Goal: Task Accomplishment & Management: Use online tool/utility

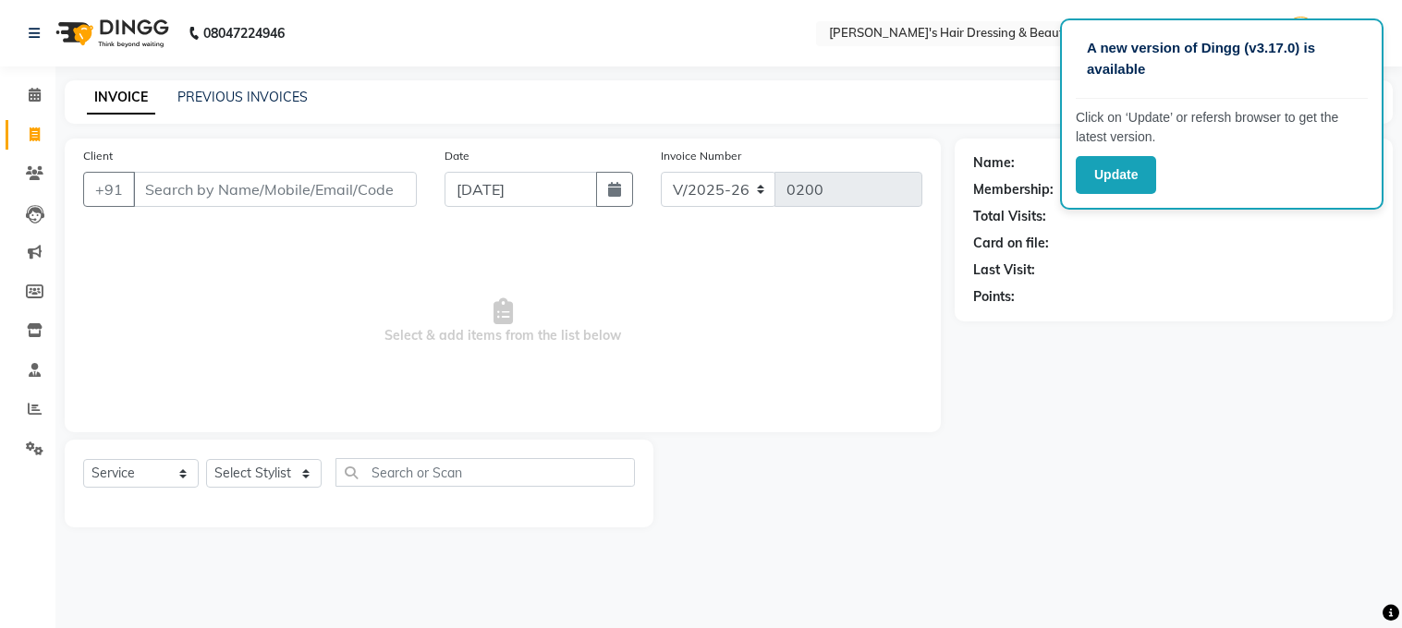
select select "4981"
select select "service"
click at [153, 191] on input "Client" at bounding box center [275, 189] width 284 height 35
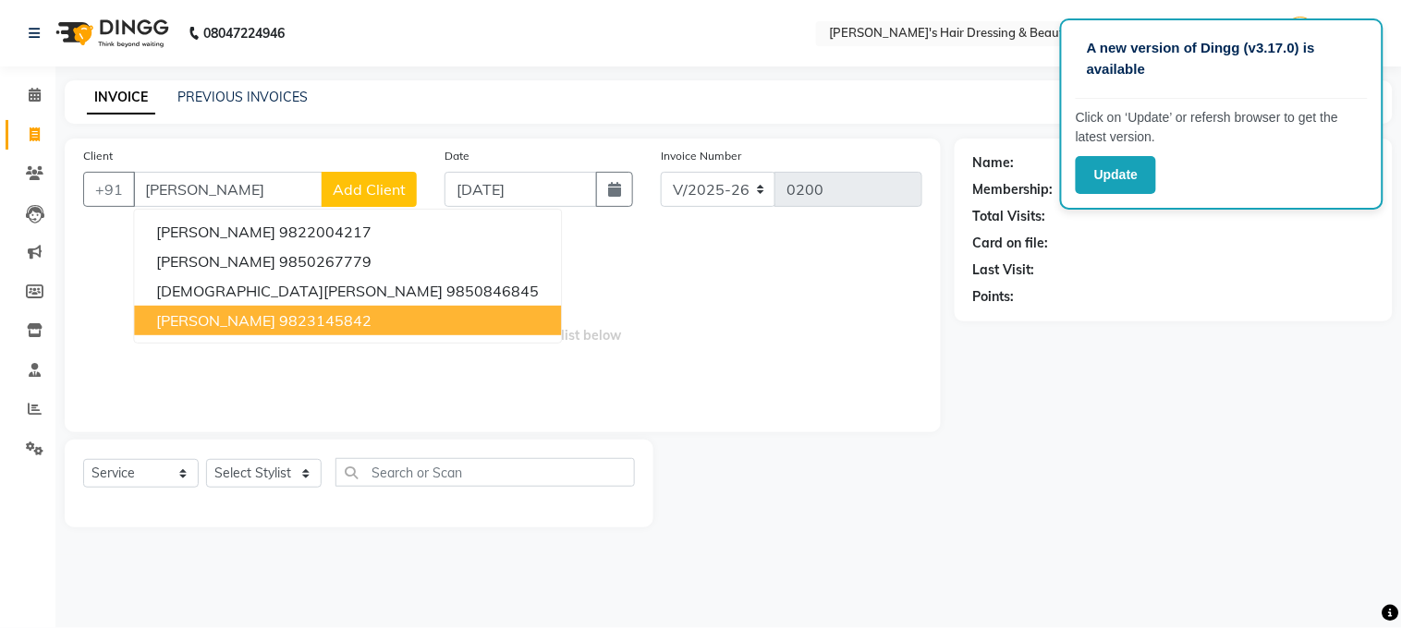
click at [279, 324] on ngb-highlight "9823145842" at bounding box center [325, 320] width 92 height 18
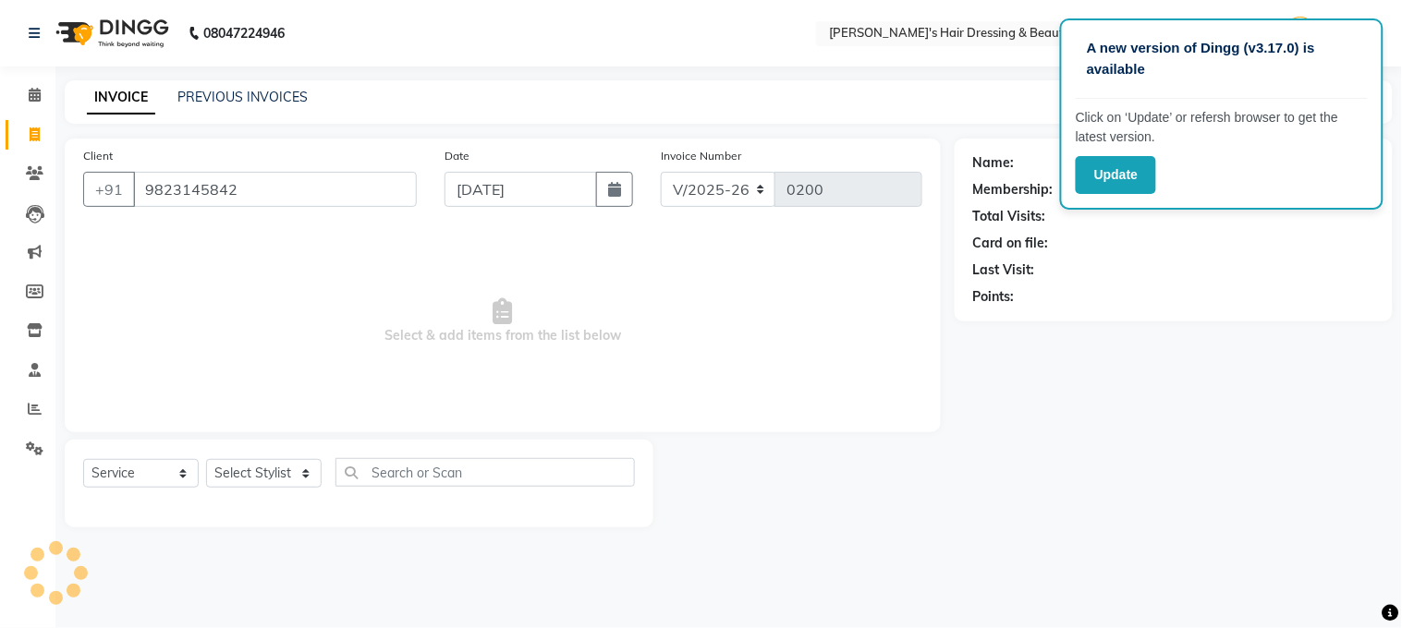
type input "9823145842"
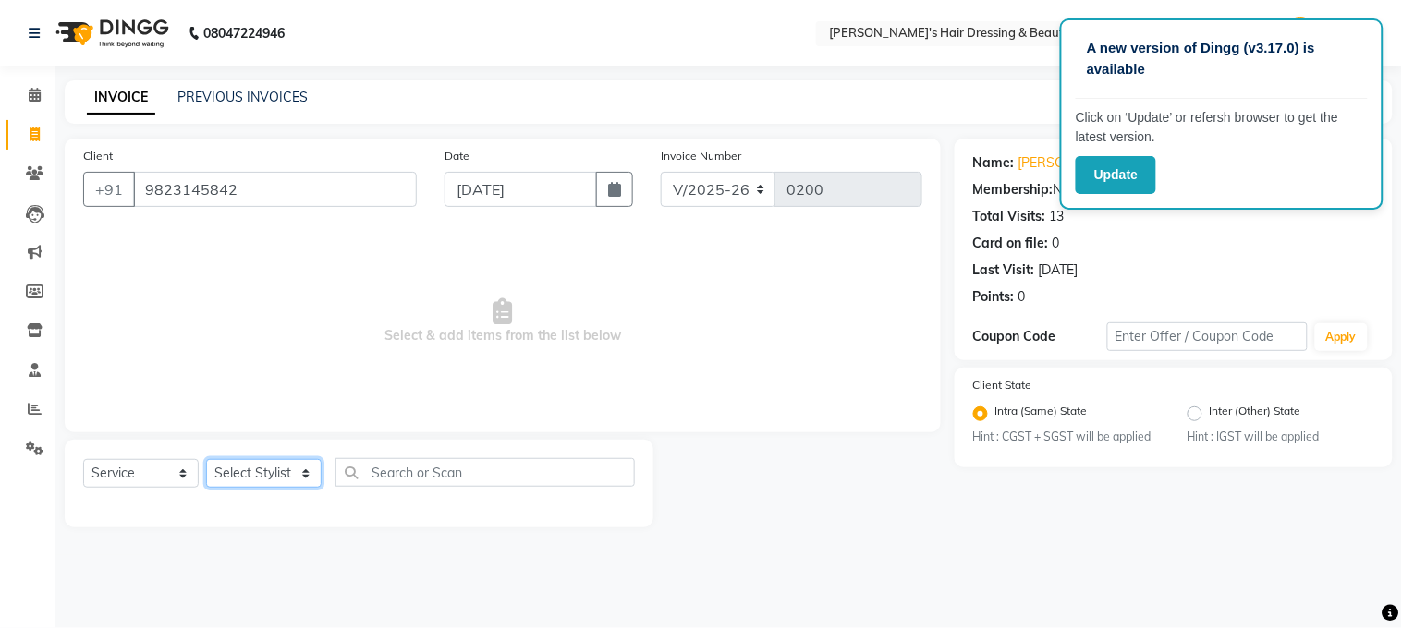
click at [307, 471] on select "Select Stylist [PERSON_NAME] [PERSON_NAME] pooja ruffina swati" at bounding box center [263, 473] width 115 height 29
select select "31849"
click at [206, 460] on select "Select Stylist [PERSON_NAME] [PERSON_NAME] pooja ruffina swati" at bounding box center [263, 473] width 115 height 29
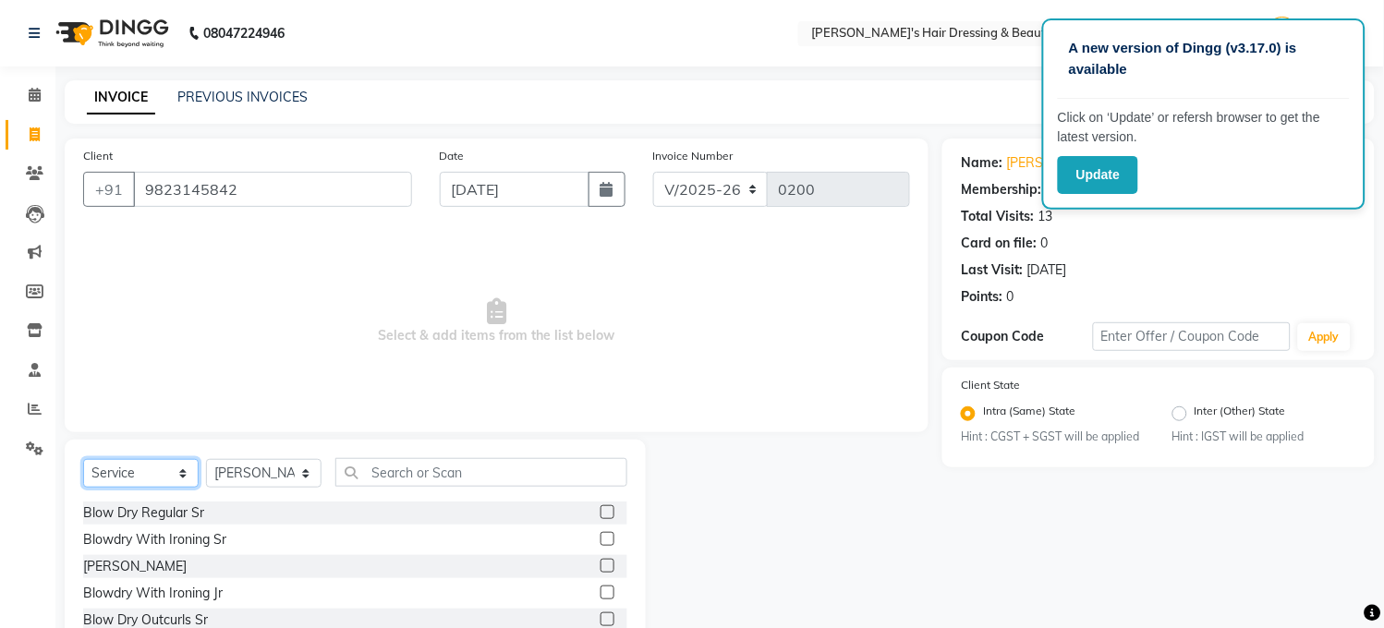
click at [185, 472] on select "Select Service Product Membership Package Voucher Prepaid Gift Card" at bounding box center [140, 473] width 115 height 29
select select "product"
click at [83, 460] on select "Select Service Product Membership Package Voucher Prepaid Gift Card" at bounding box center [140, 473] width 115 height 29
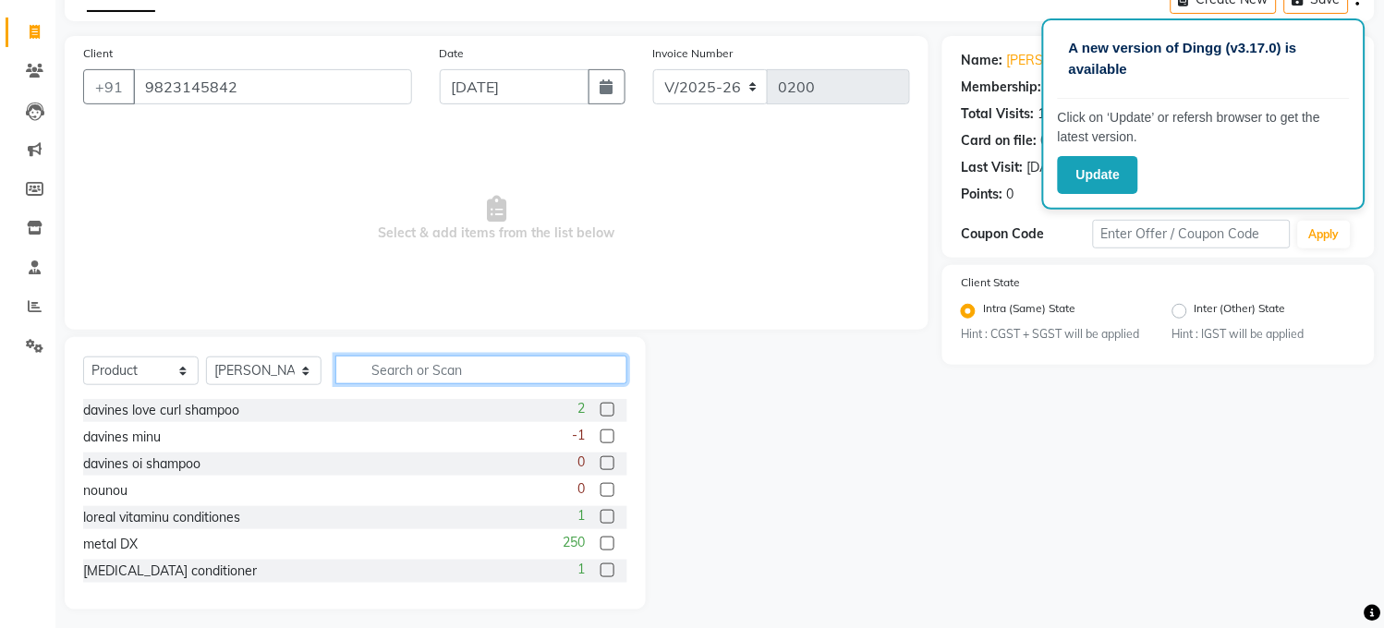
click at [375, 367] on input "text" at bounding box center [481, 370] width 292 height 29
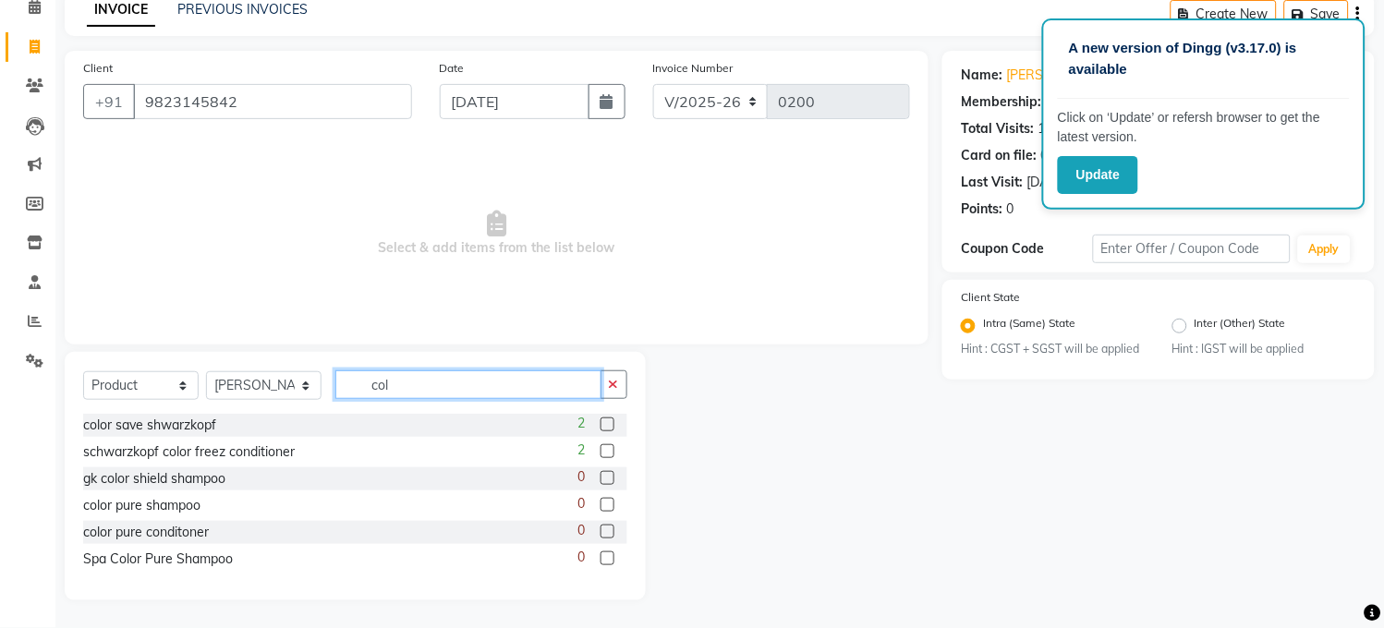
scroll to position [88, 0]
type input "col"
click at [605, 421] on label at bounding box center [608, 425] width 14 height 14
click at [605, 421] on input "checkbox" at bounding box center [607, 425] width 12 height 12
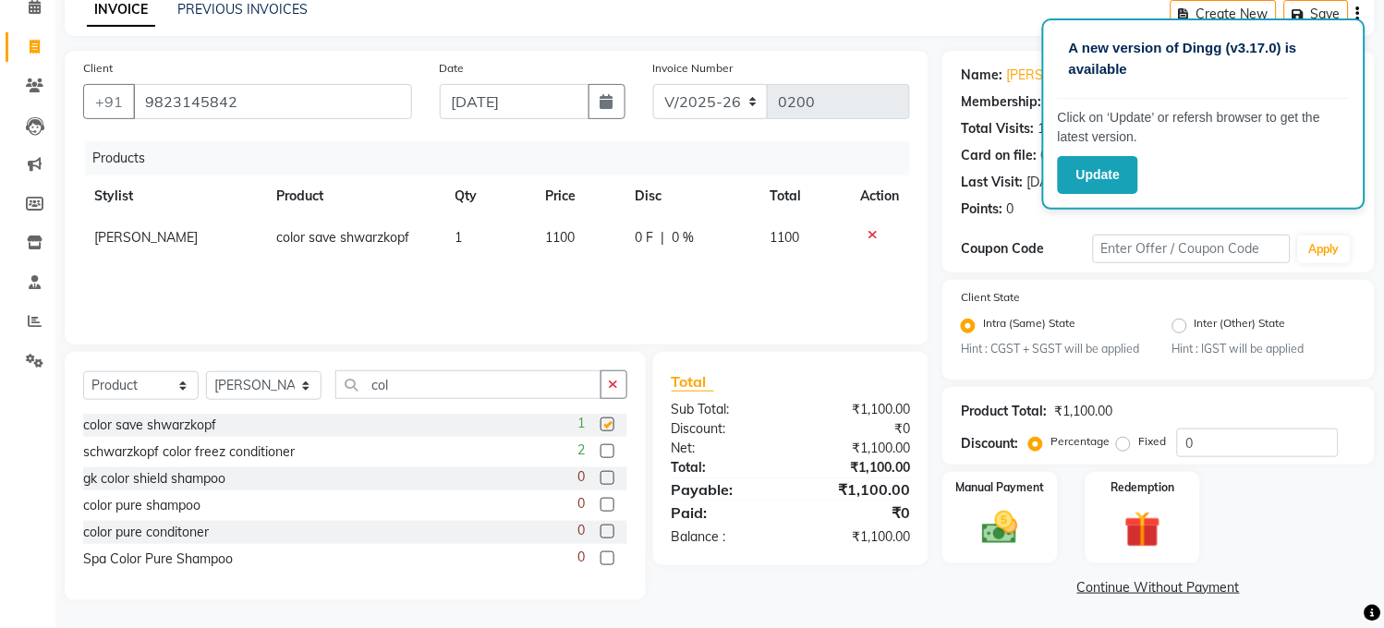
checkbox input "false"
drag, startPoint x: 587, startPoint y: 231, endPoint x: 524, endPoint y: 244, distance: 64.1
click at [524, 244] on tr "[PERSON_NAME] color save shwarzkopf 1 1100 0 F | 0 % 1100" at bounding box center [496, 238] width 827 height 42
click at [615, 270] on div "Products Stylist Product Qty Price Disc Total Action [PERSON_NAME] color save s…" at bounding box center [496, 233] width 827 height 185
drag, startPoint x: 584, startPoint y: 225, endPoint x: 538, endPoint y: 243, distance: 49.4
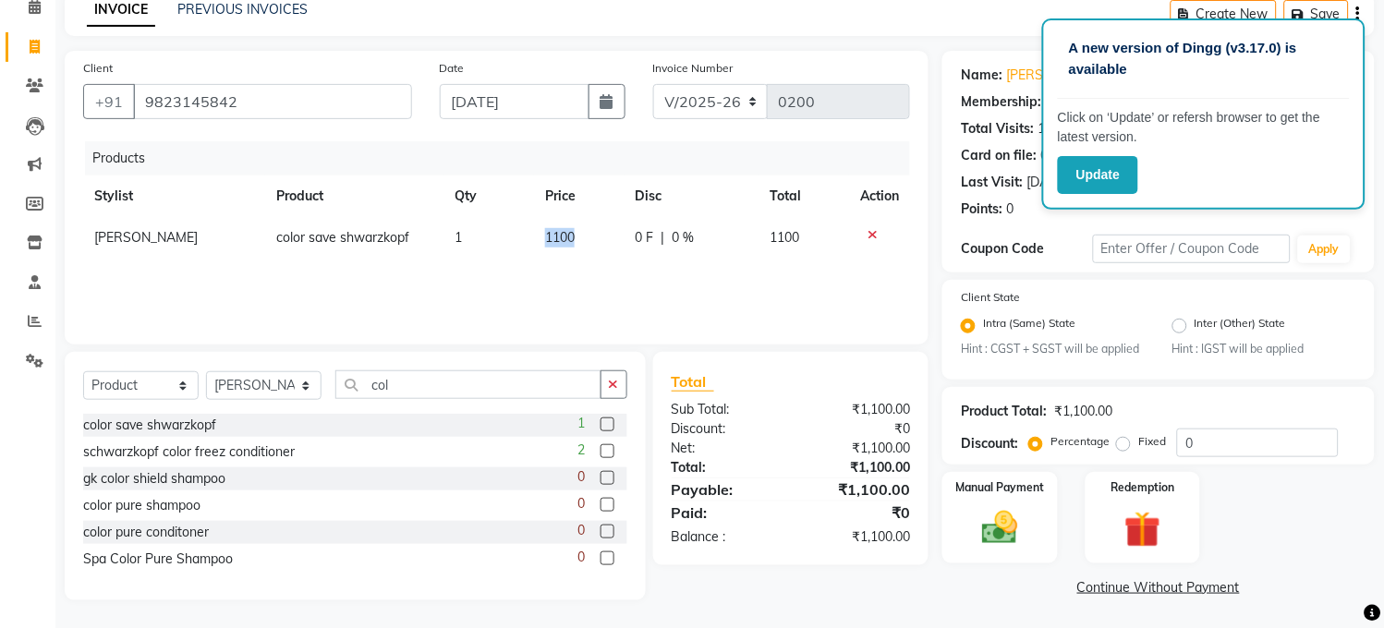
click at [538, 243] on td "1100" at bounding box center [579, 238] width 91 height 42
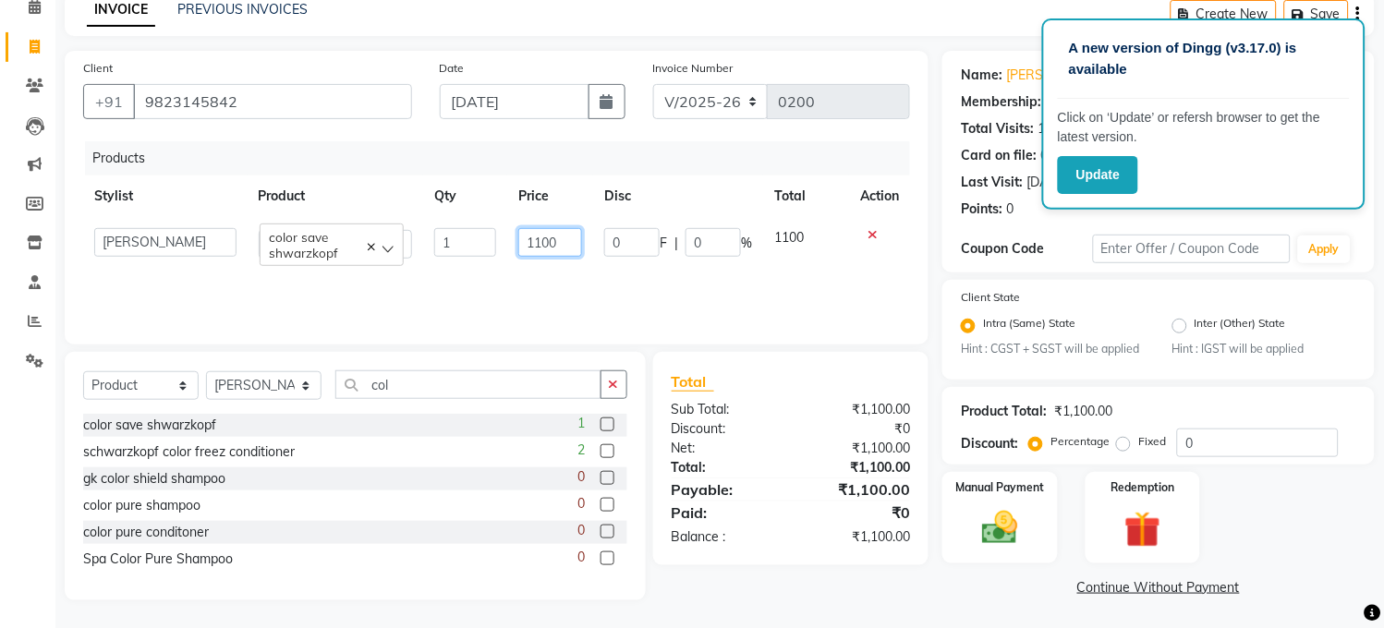
drag, startPoint x: 564, startPoint y: 238, endPoint x: 505, endPoint y: 251, distance: 60.5
click at [505, 251] on tr "[PERSON_NAME] [PERSON_NAME] pooja ruffina swati color save shwarzkopf 1 1100 0 …" at bounding box center [496, 243] width 827 height 53
type input "1150"
click at [587, 275] on div "Products Stylist Product Qty Price Disc Total Action [PERSON_NAME] [PERSON_NAME…" at bounding box center [496, 233] width 827 height 185
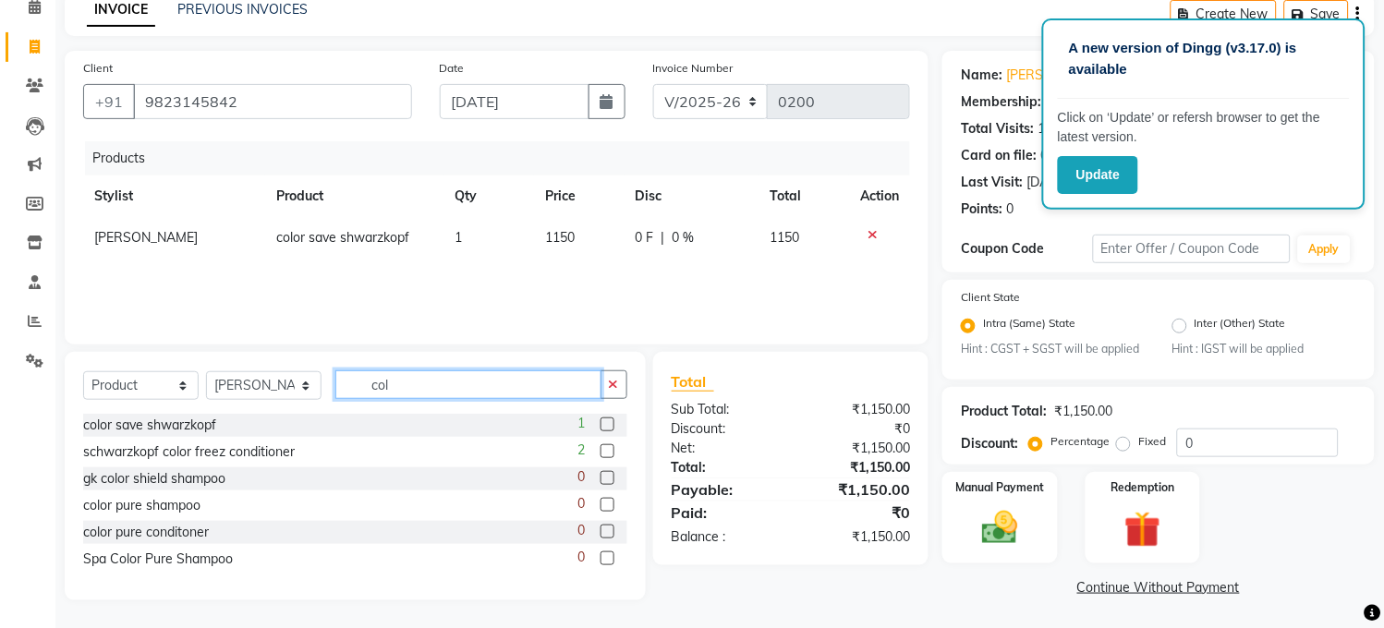
drag, startPoint x: 380, startPoint y: 384, endPoint x: 346, endPoint y: 394, distance: 34.8
click at [347, 394] on input "col" at bounding box center [468, 384] width 266 height 29
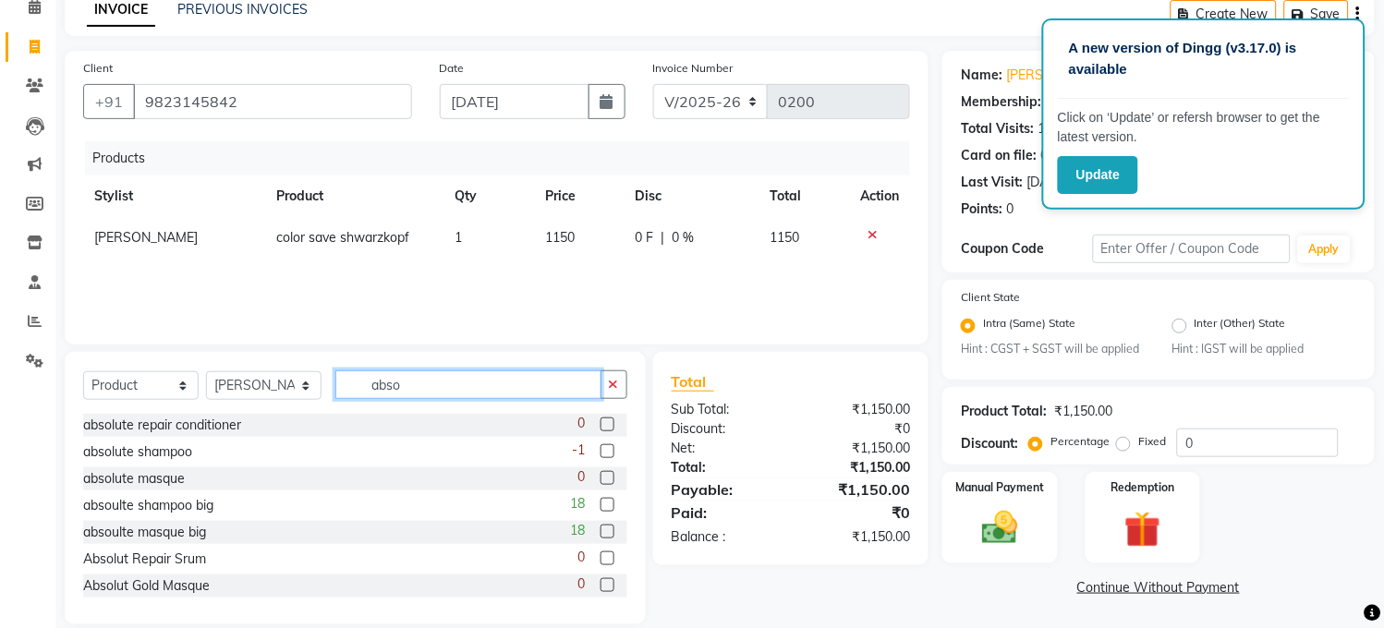
type input "abso"
click at [601, 448] on label at bounding box center [608, 451] width 14 height 14
click at [601, 448] on input "checkbox" at bounding box center [607, 452] width 12 height 12
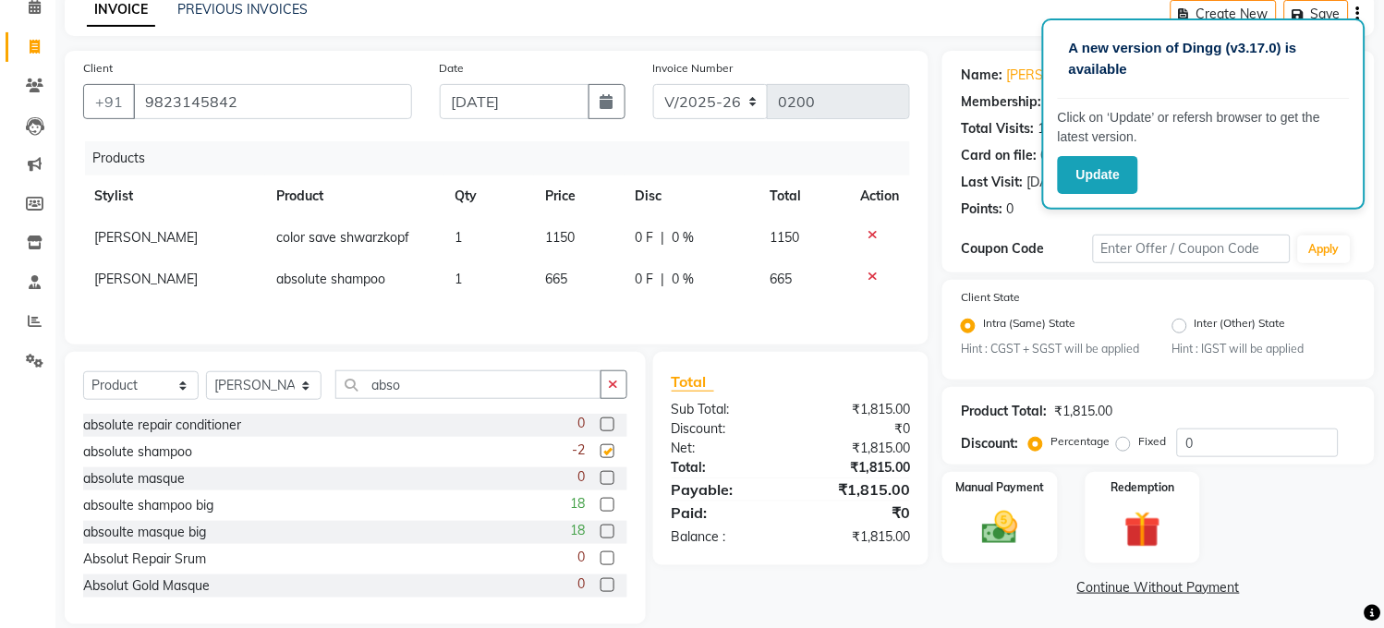
checkbox input "false"
drag, startPoint x: 587, startPoint y: 274, endPoint x: 529, endPoint y: 284, distance: 58.0
click at [529, 284] on tr "[PERSON_NAME] absolute shampoo 1 665 0 F | 0 % 665" at bounding box center [496, 280] width 827 height 42
click at [599, 284] on td "665" at bounding box center [579, 280] width 91 height 42
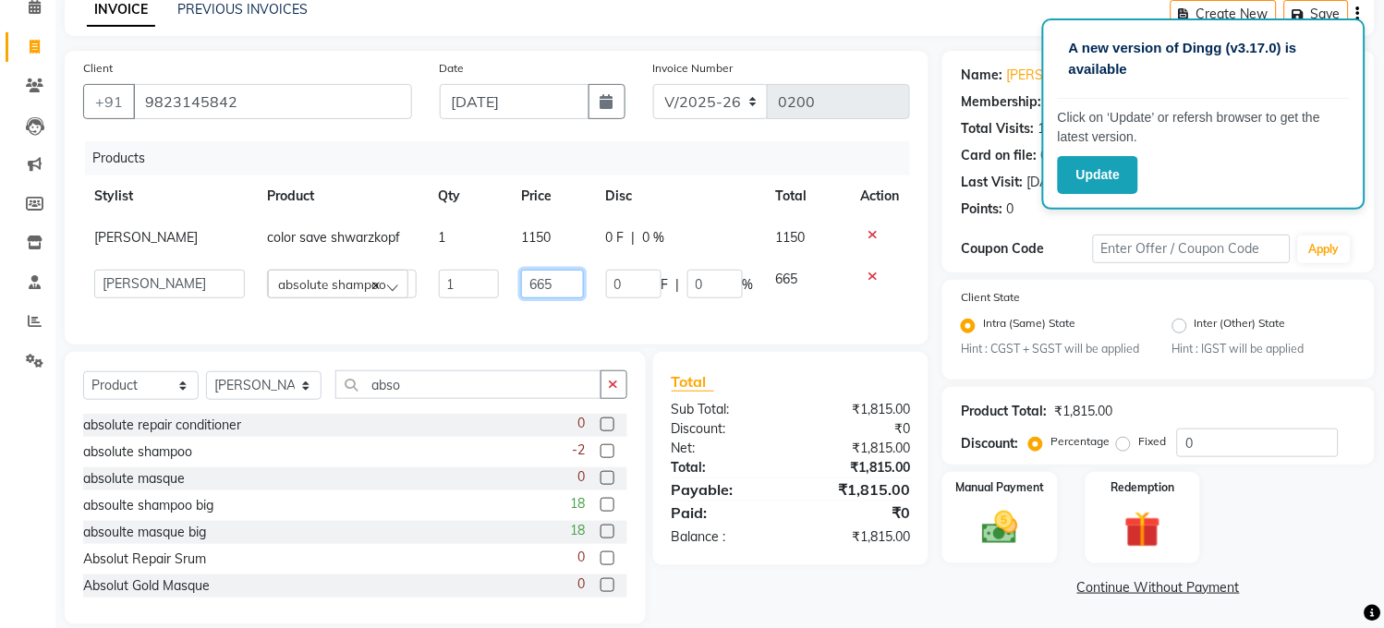
drag, startPoint x: 558, startPoint y: 279, endPoint x: 509, endPoint y: 292, distance: 50.6
click at [510, 292] on td "665" at bounding box center [552, 284] width 84 height 51
type input "845"
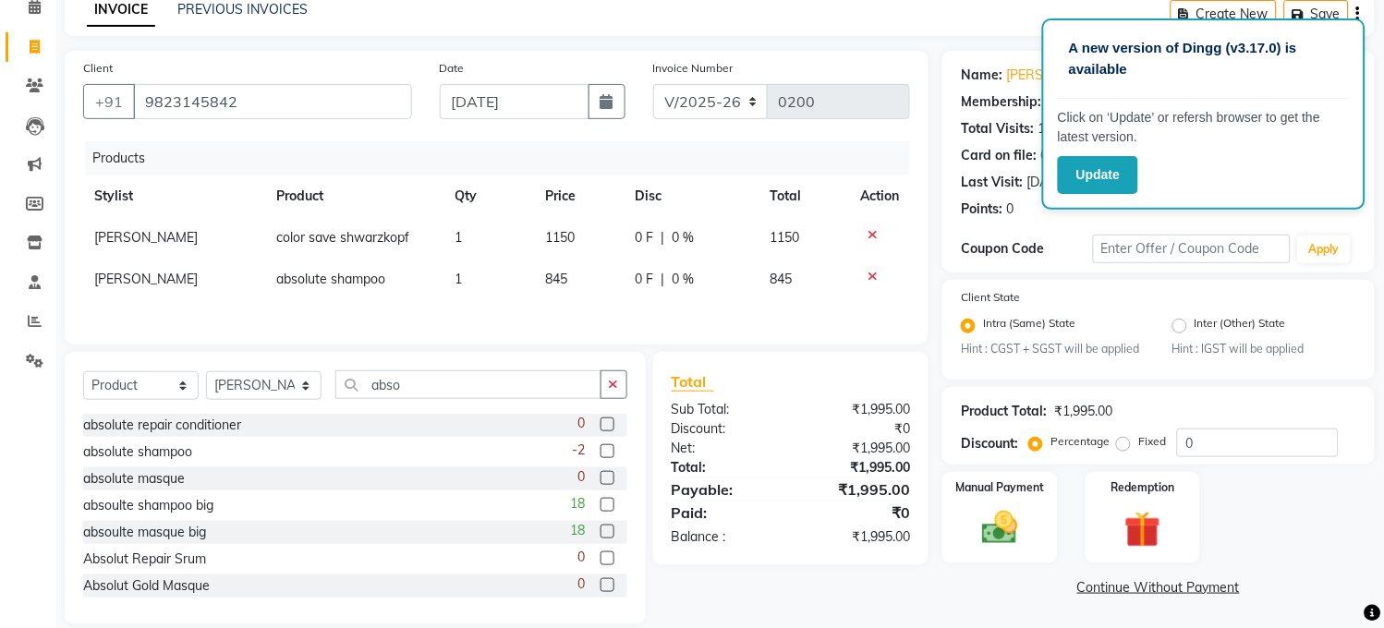
click at [589, 312] on div "Products Stylist Product Qty Price Disc Total Action [PERSON_NAME] color save s…" at bounding box center [496, 233] width 827 height 185
drag, startPoint x: 400, startPoint y: 393, endPoint x: 354, endPoint y: 405, distance: 47.7
click at [355, 399] on input "abso" at bounding box center [468, 384] width 266 height 29
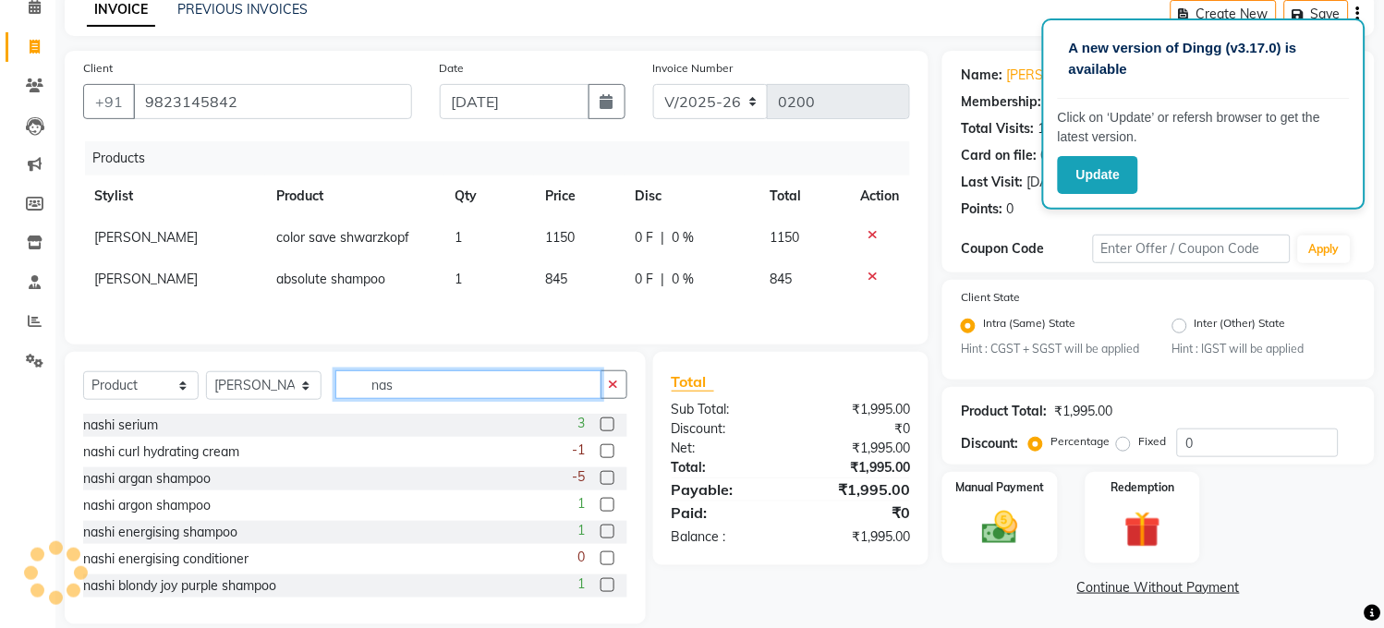
type input "nas"
click at [601, 430] on label at bounding box center [608, 425] width 14 height 14
click at [601, 430] on input "checkbox" at bounding box center [607, 425] width 12 height 12
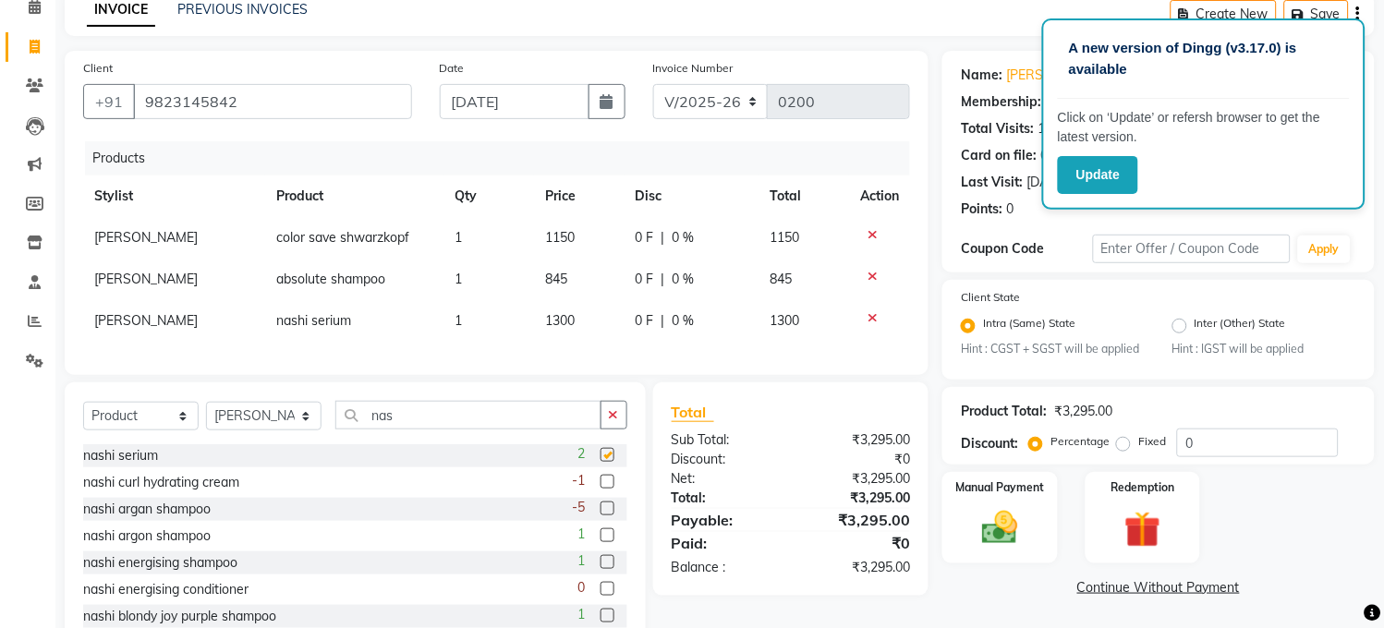
checkbox input "false"
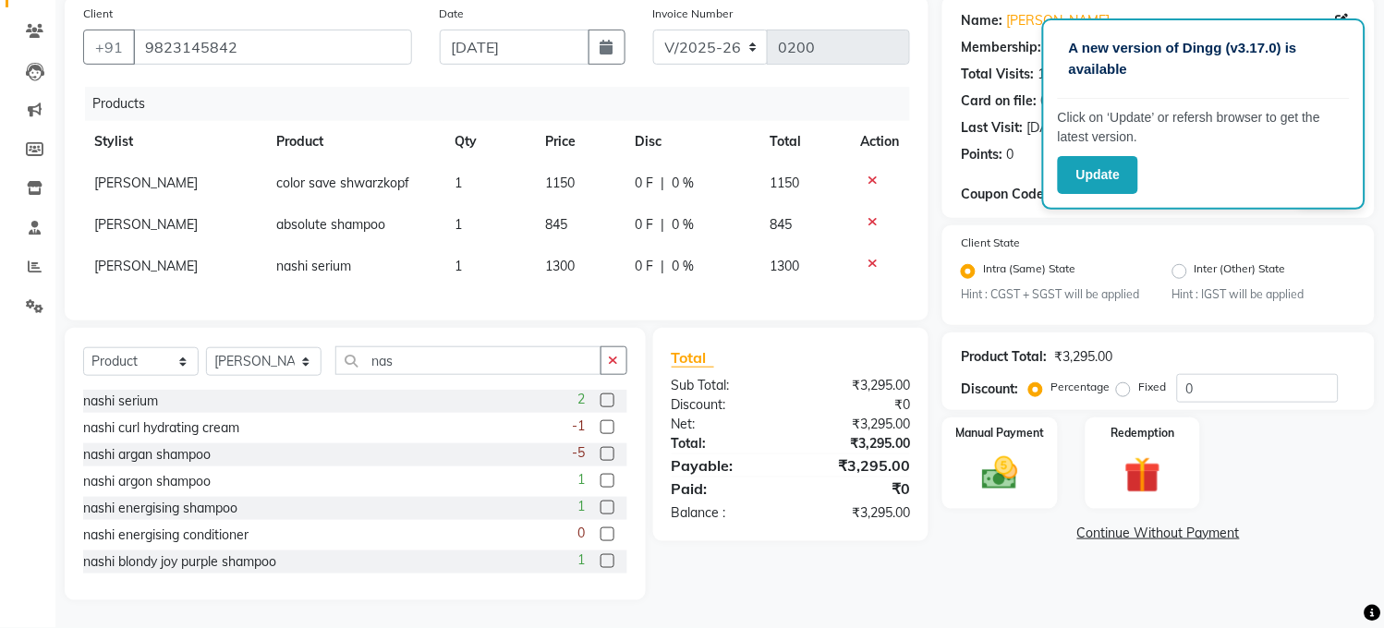
scroll to position [160, 0]
click at [1018, 440] on div "Manual Payment" at bounding box center [999, 463] width 119 height 94
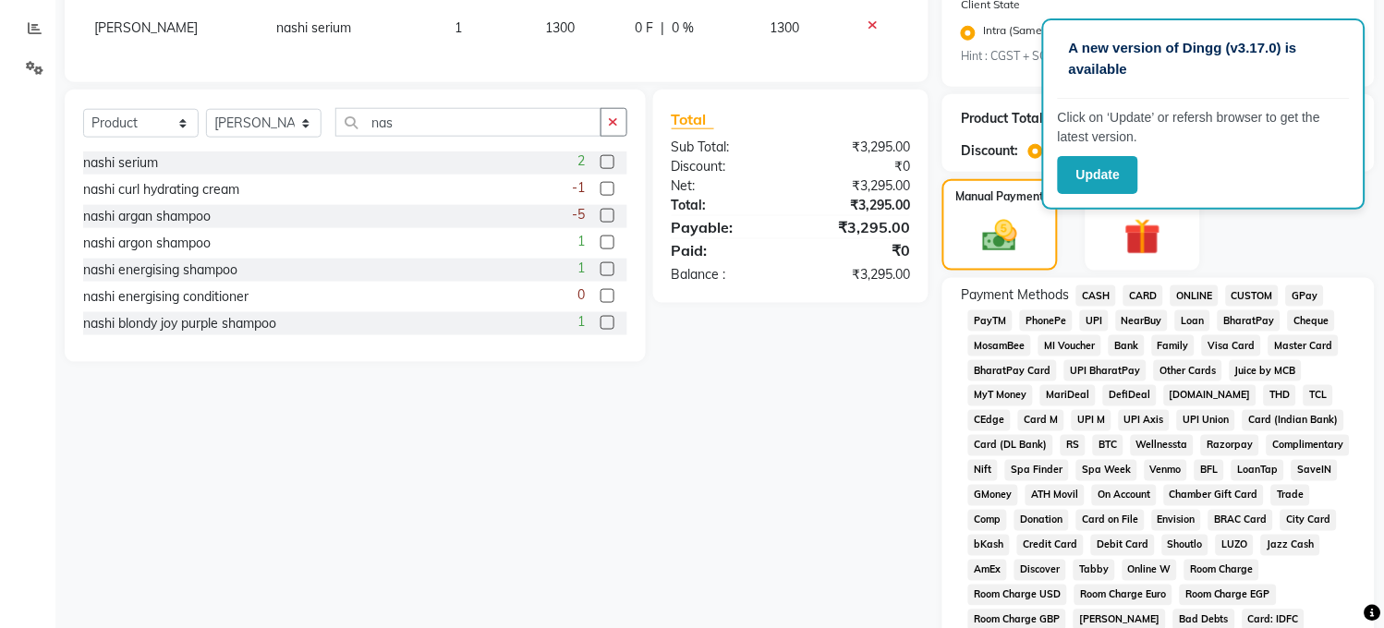
scroll to position [368, 0]
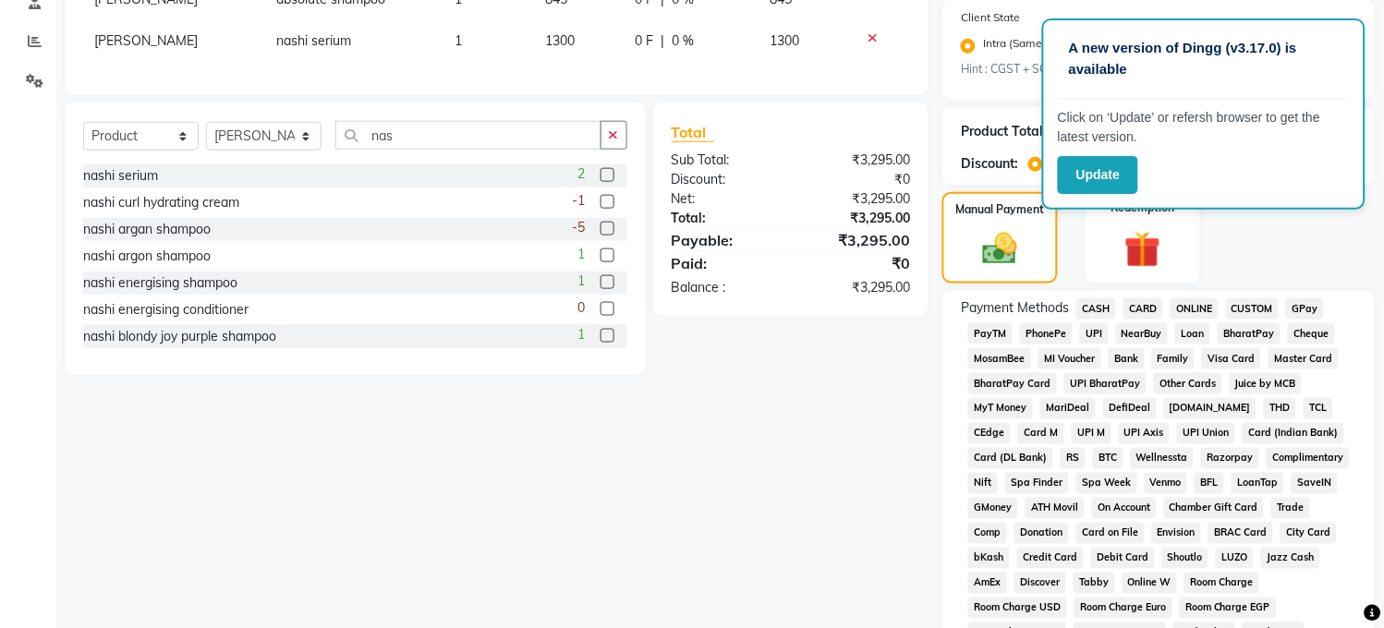
click at [986, 345] on span "PayTM" at bounding box center [990, 333] width 44 height 21
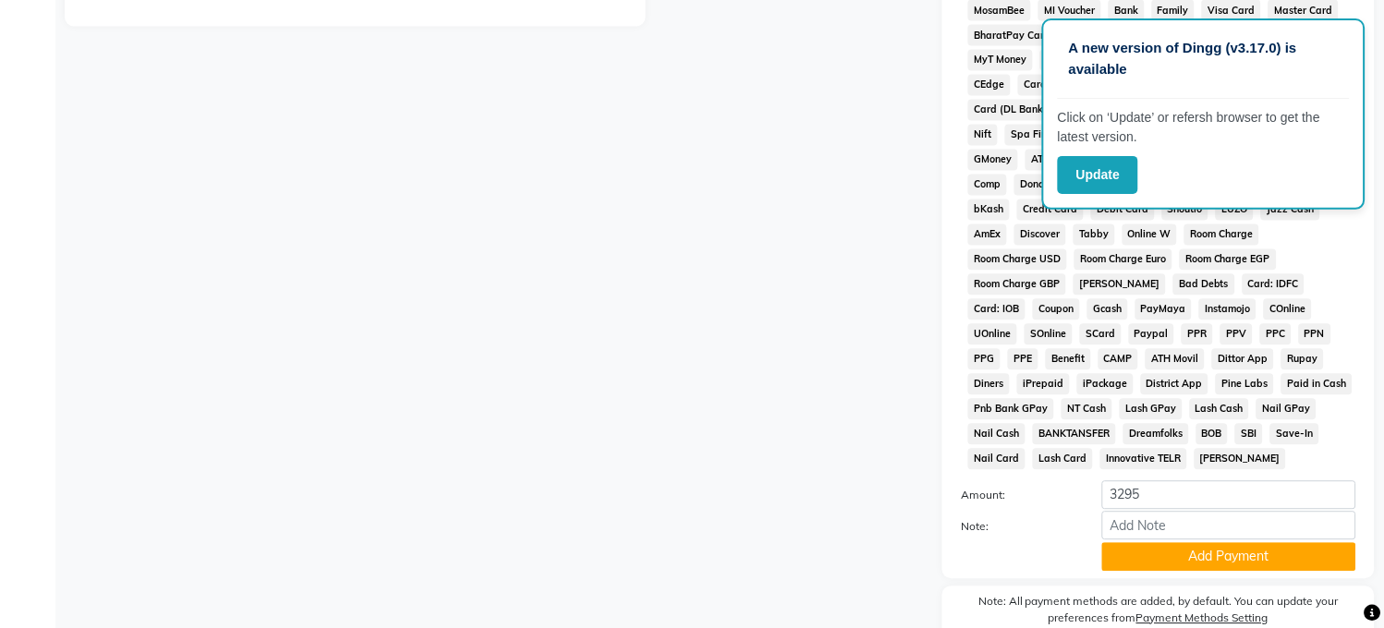
scroll to position [746, 0]
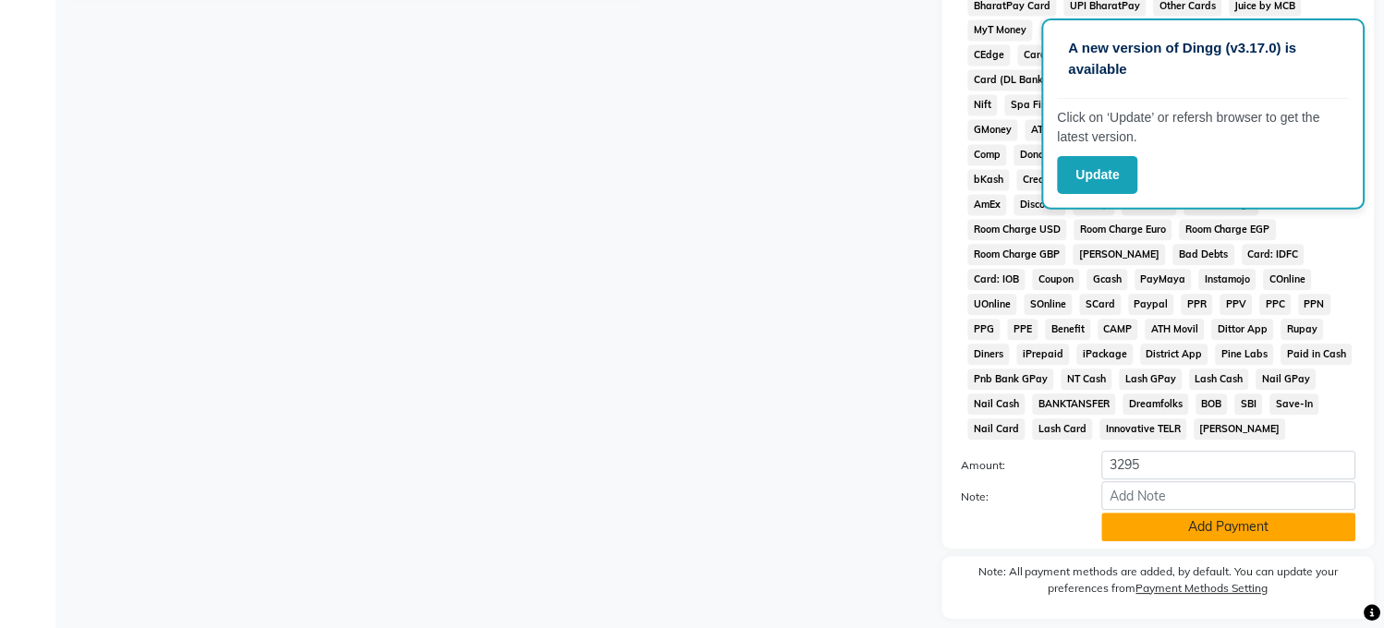
click at [1222, 542] on button "Add Payment" at bounding box center [1229, 528] width 254 height 29
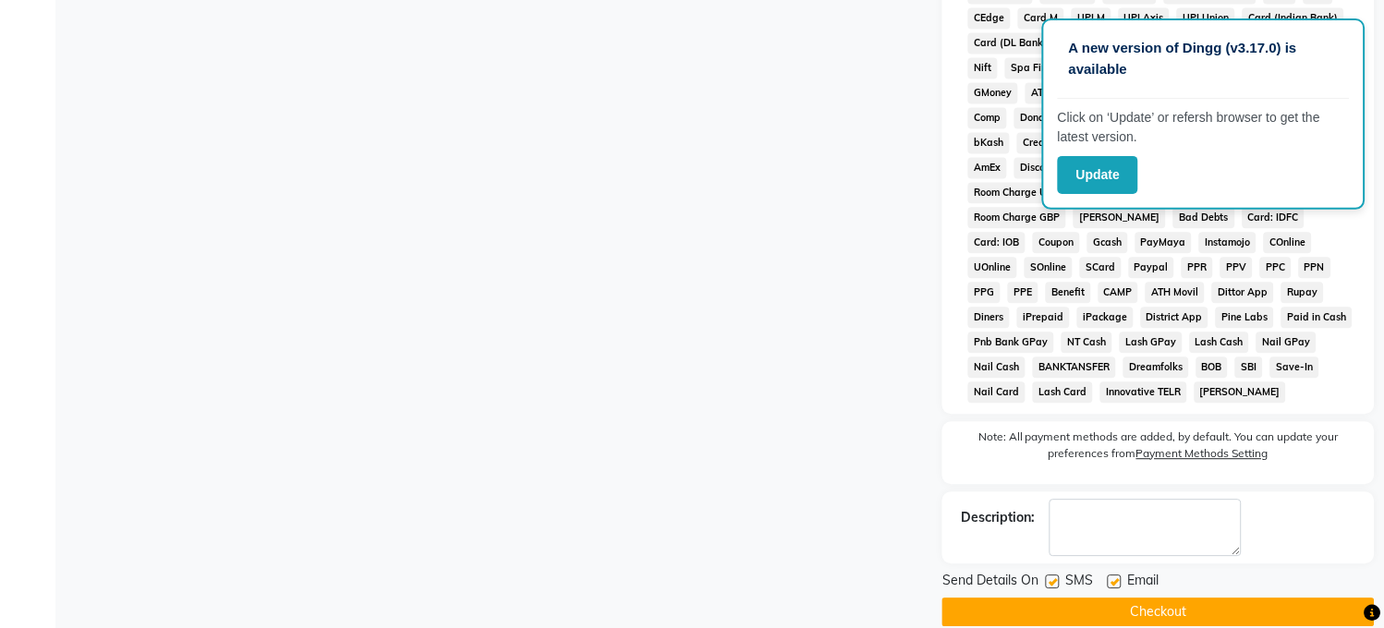
scroll to position [831, 0]
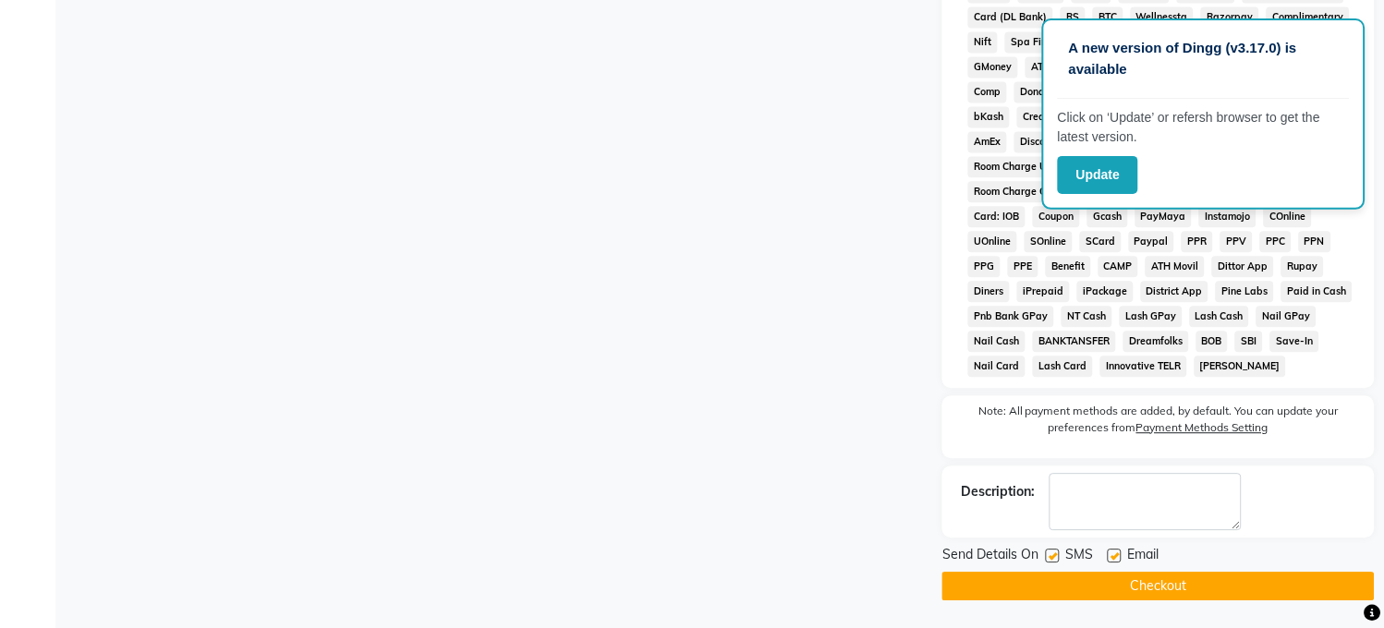
click at [1054, 559] on label at bounding box center [1053, 556] width 14 height 14
click at [1054, 559] on input "checkbox" at bounding box center [1052, 557] width 12 height 12
checkbox input "false"
click at [1115, 556] on label at bounding box center [1115, 556] width 14 height 14
click at [1115, 556] on input "checkbox" at bounding box center [1114, 557] width 12 height 12
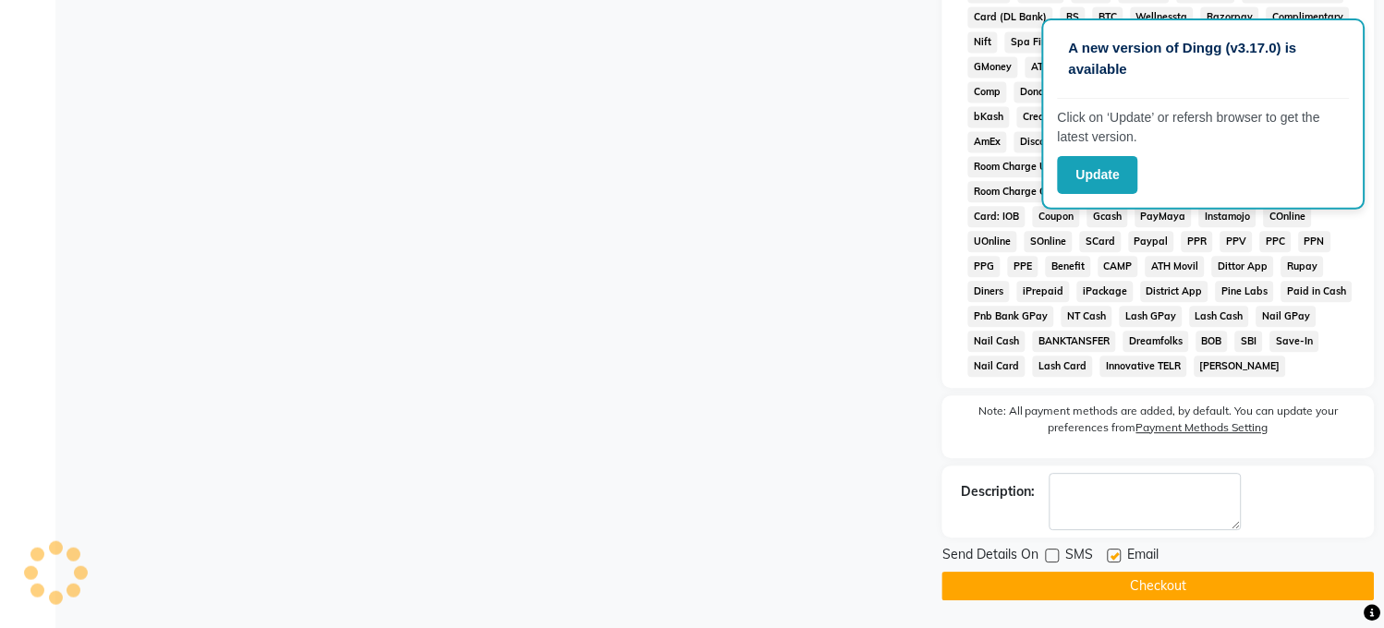
checkbox input "false"
click at [1159, 587] on button "Checkout" at bounding box center [1158, 586] width 432 height 29
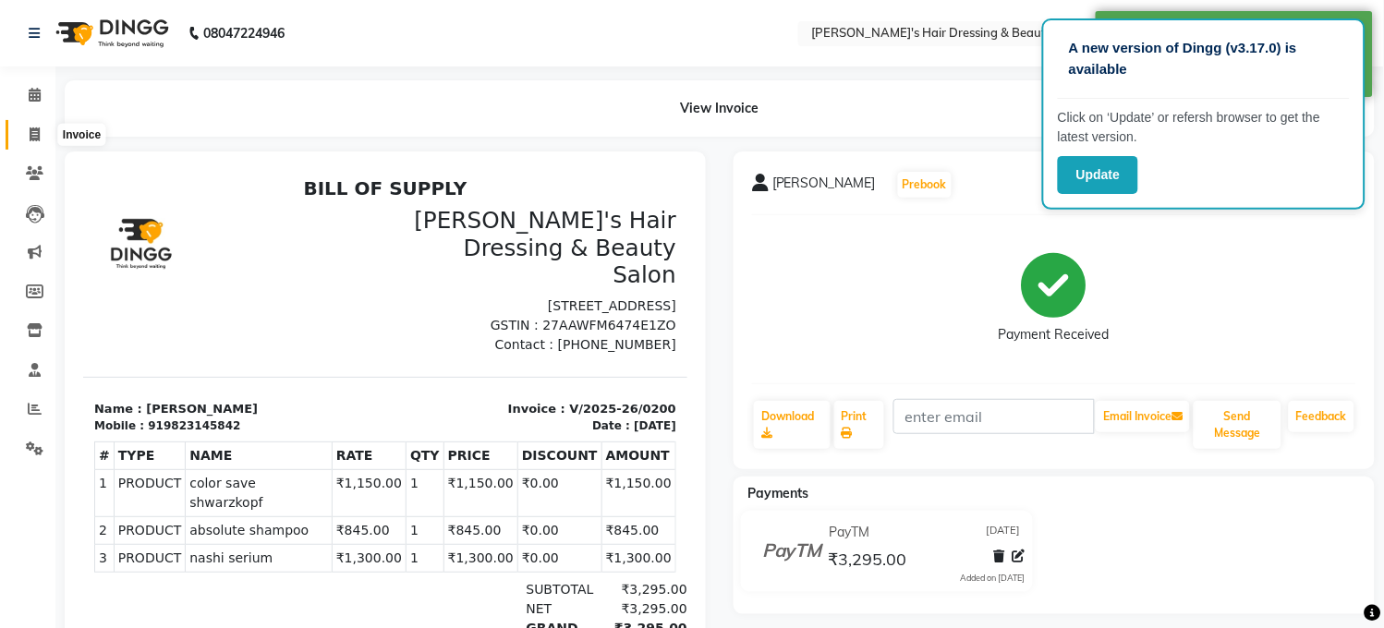
click at [32, 134] on icon at bounding box center [35, 134] width 10 height 14
select select "service"
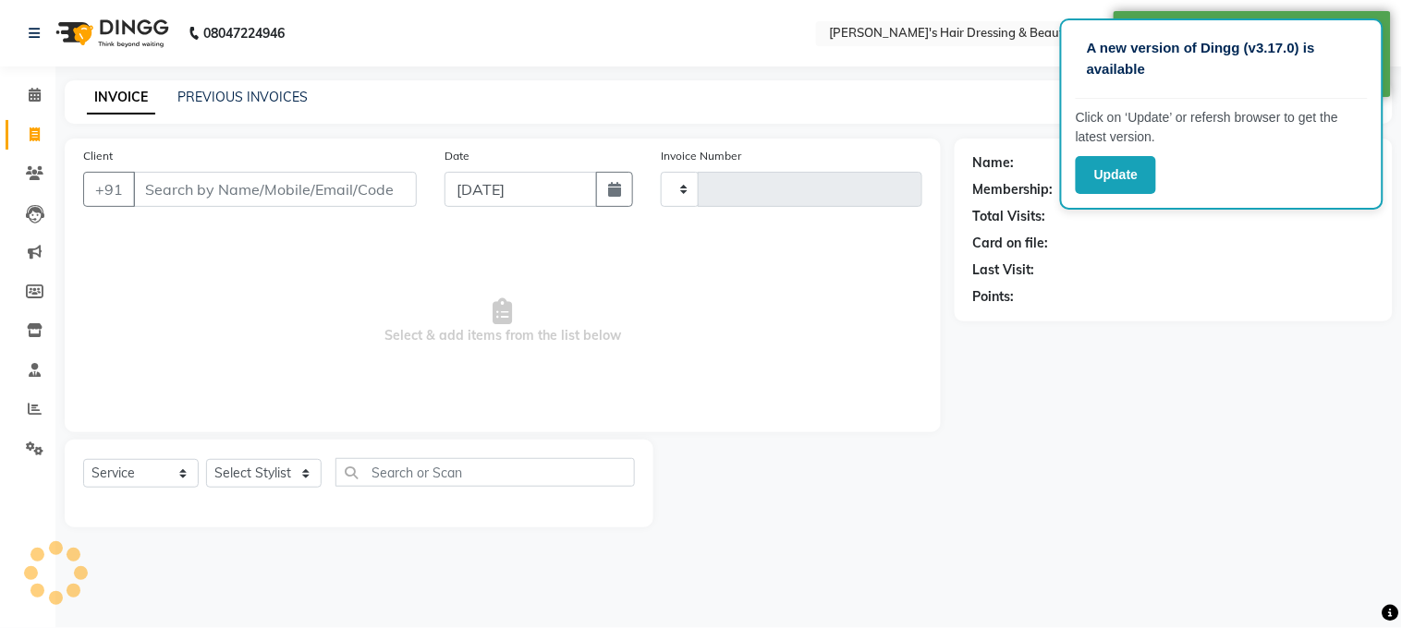
type input "0201"
select select "4981"
